Goal: Task Accomplishment & Management: Use online tool/utility

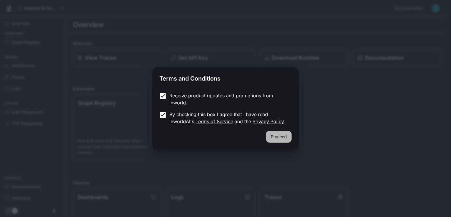
click at [270, 136] on button "Proceed" at bounding box center [279, 137] width 26 height 12
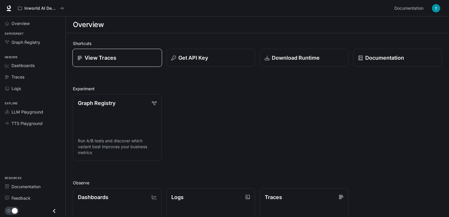
click at [102, 62] on link "View Traces" at bounding box center [117, 58] width 90 height 18
